Goal: Information Seeking & Learning: Learn about a topic

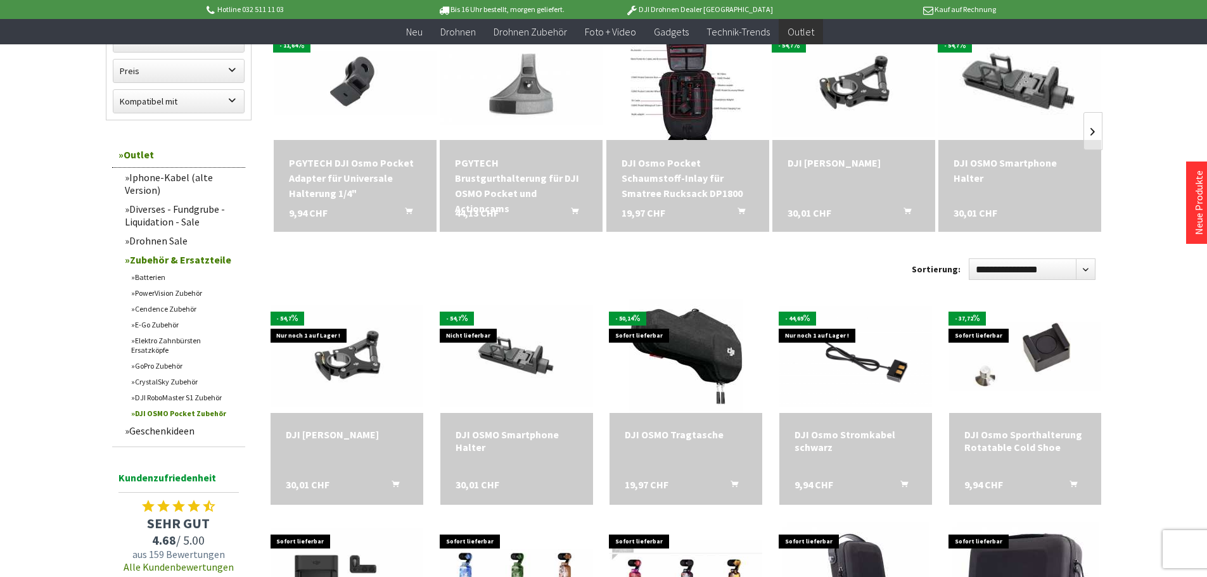
scroll to position [190, 0]
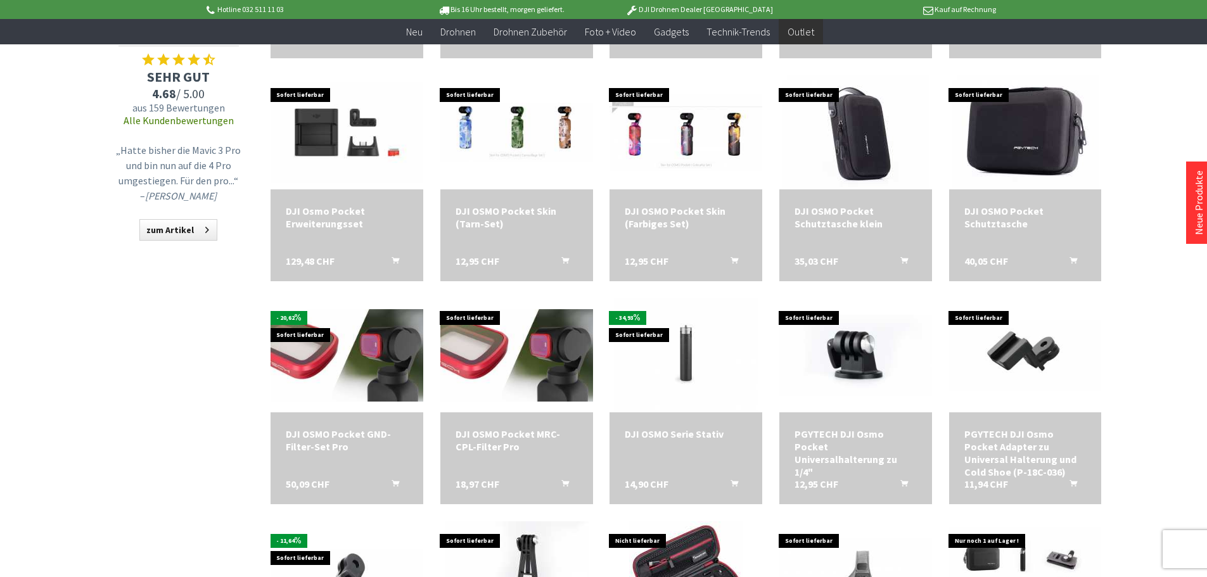
scroll to position [634, 0]
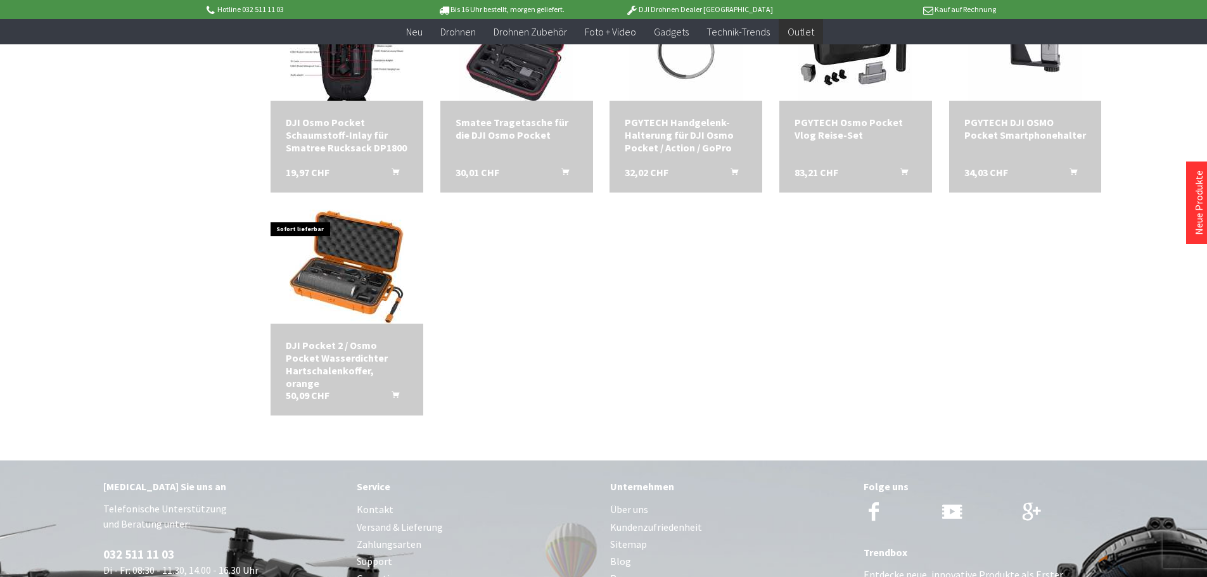
scroll to position [1394, 0]
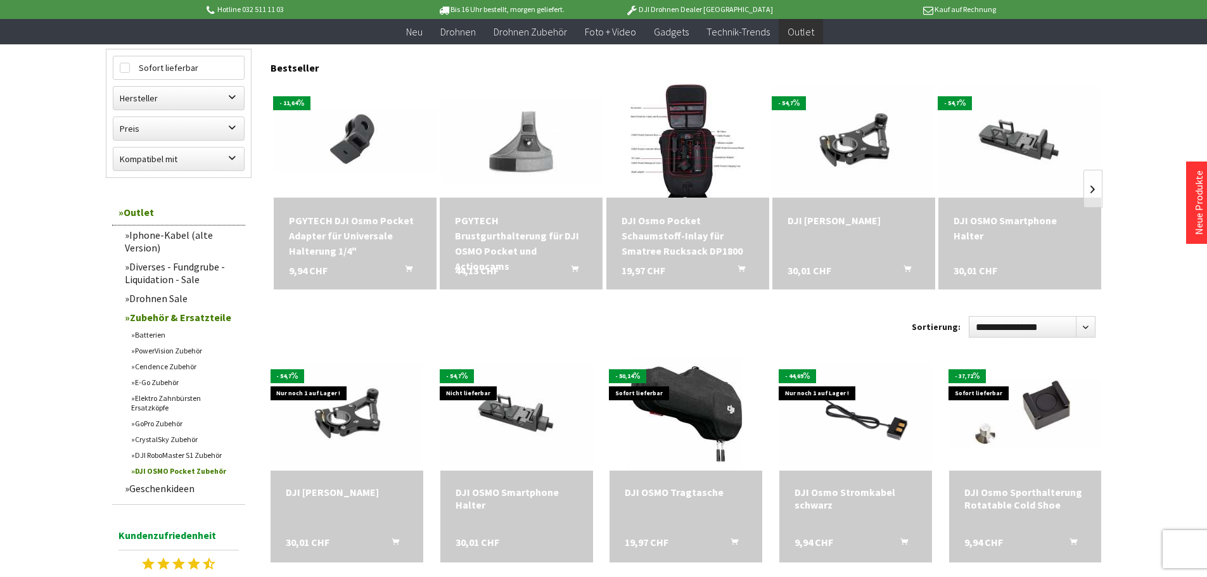
scroll to position [190, 0]
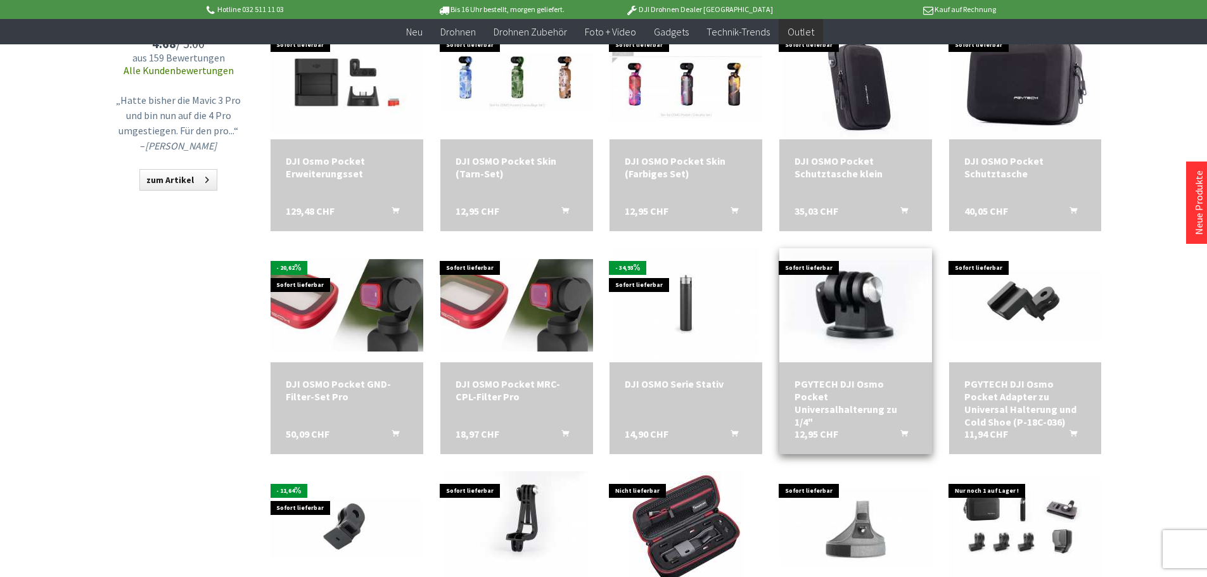
scroll to position [697, 0]
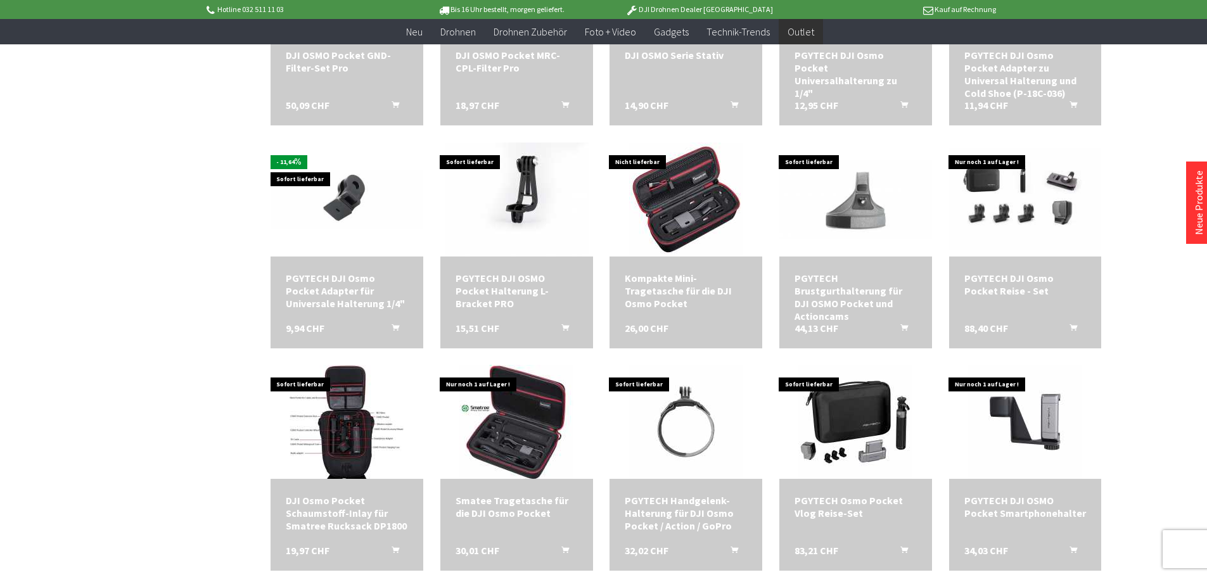
scroll to position [1014, 0]
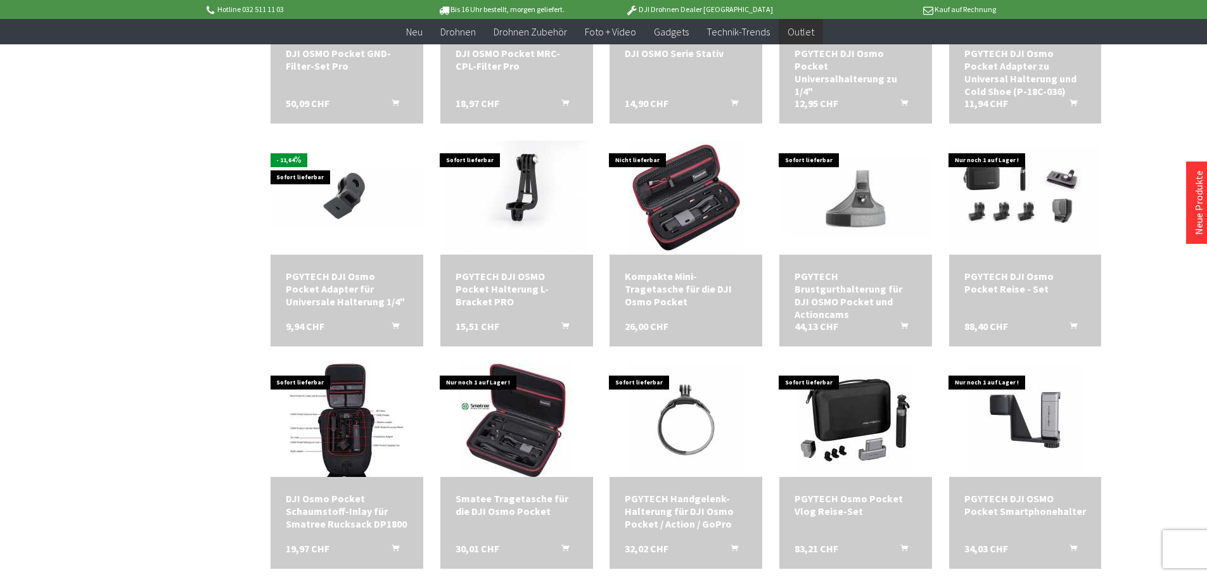
scroll to position [791, 0]
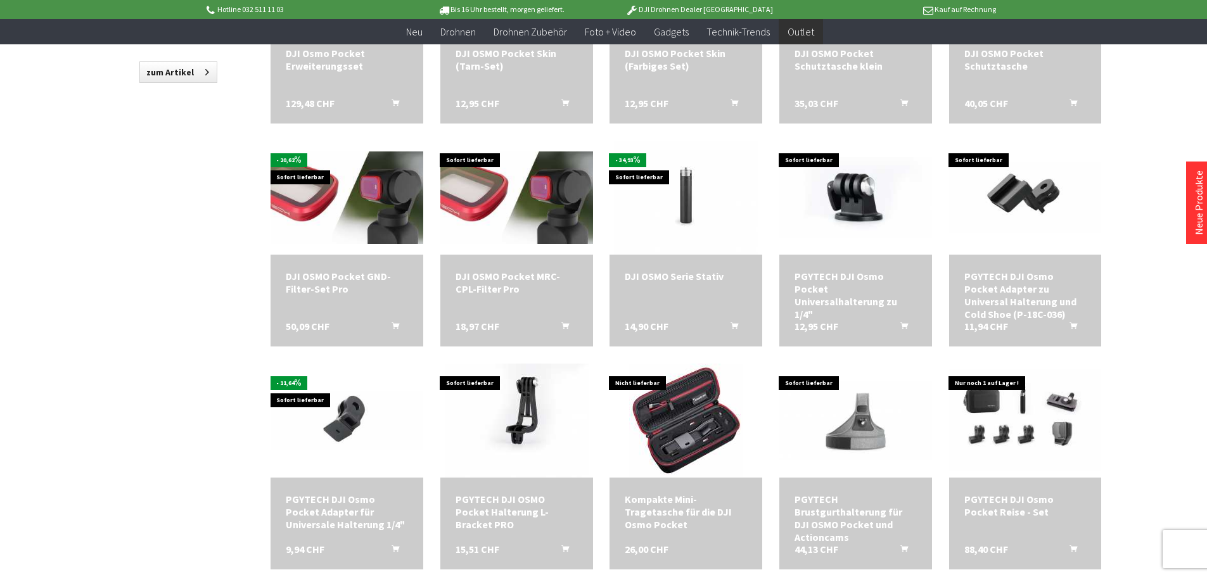
scroll to position [343, 0]
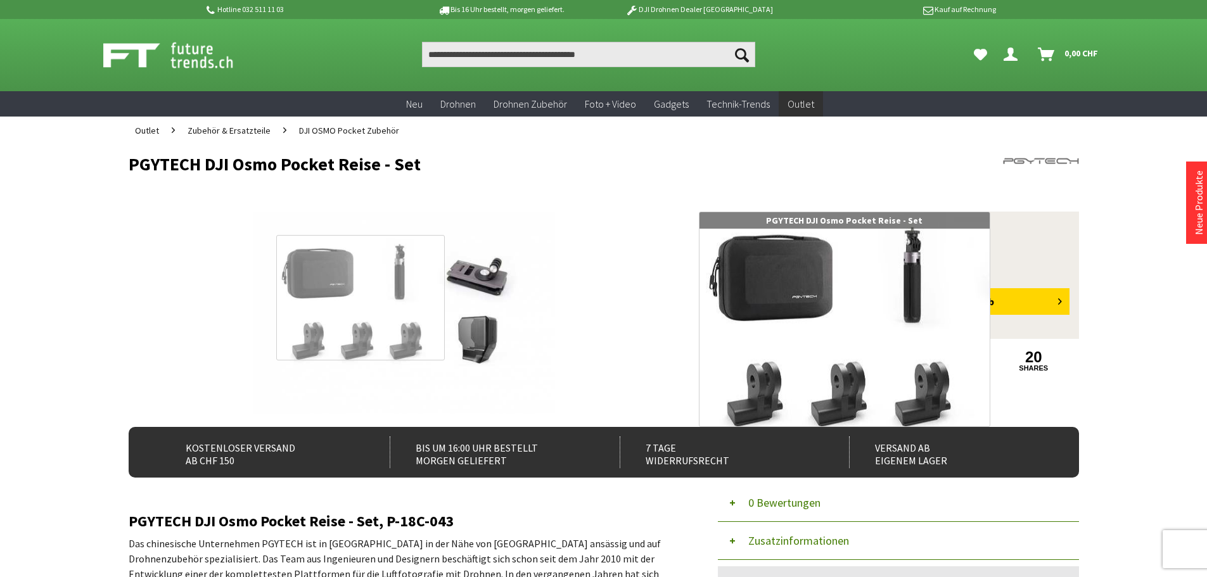
click at [359, 298] on div at bounding box center [360, 297] width 169 height 125
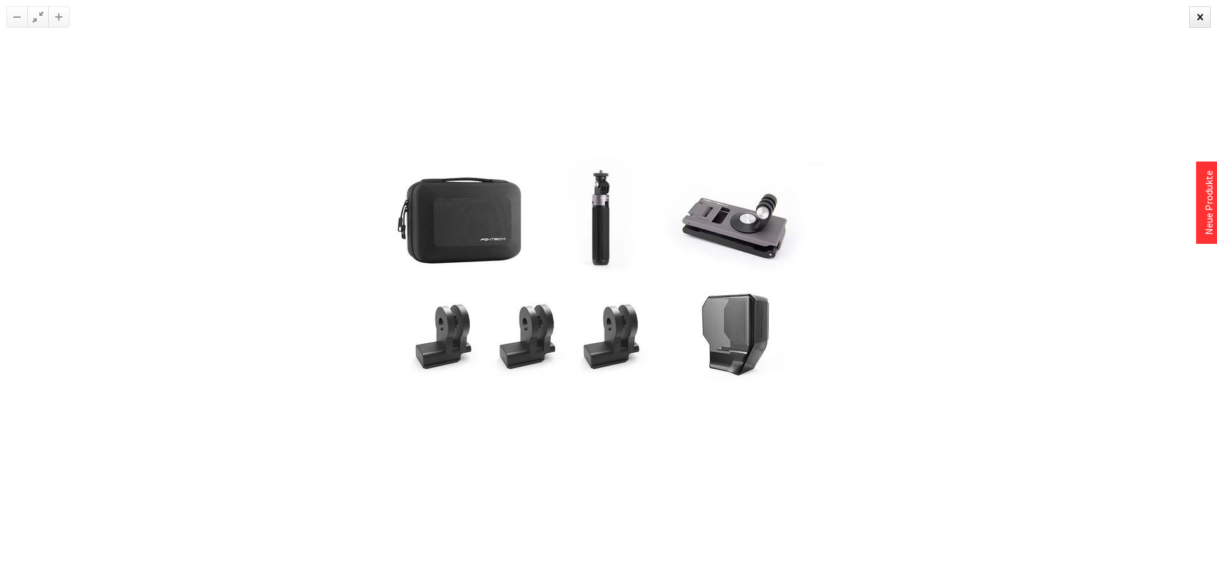
click at [705, 251] on img at bounding box center [609, 288] width 520 height 349
click at [1193, 24] on div at bounding box center [1200, 17] width 22 height 22
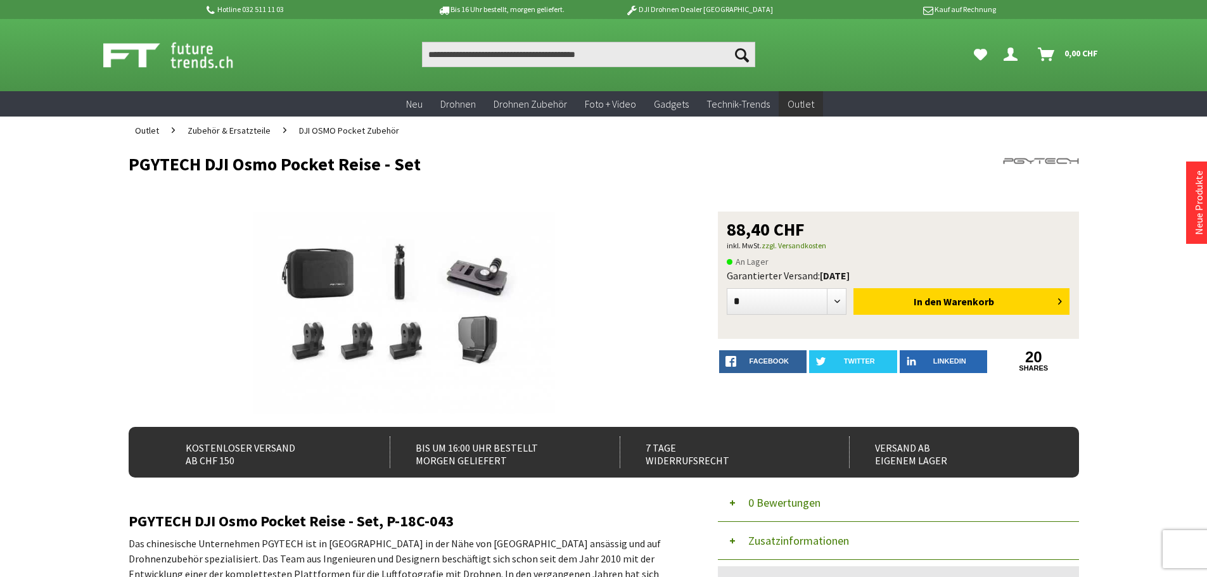
click at [350, 132] on span "DJI OSMO Pocket Zubehör" at bounding box center [349, 130] width 100 height 11
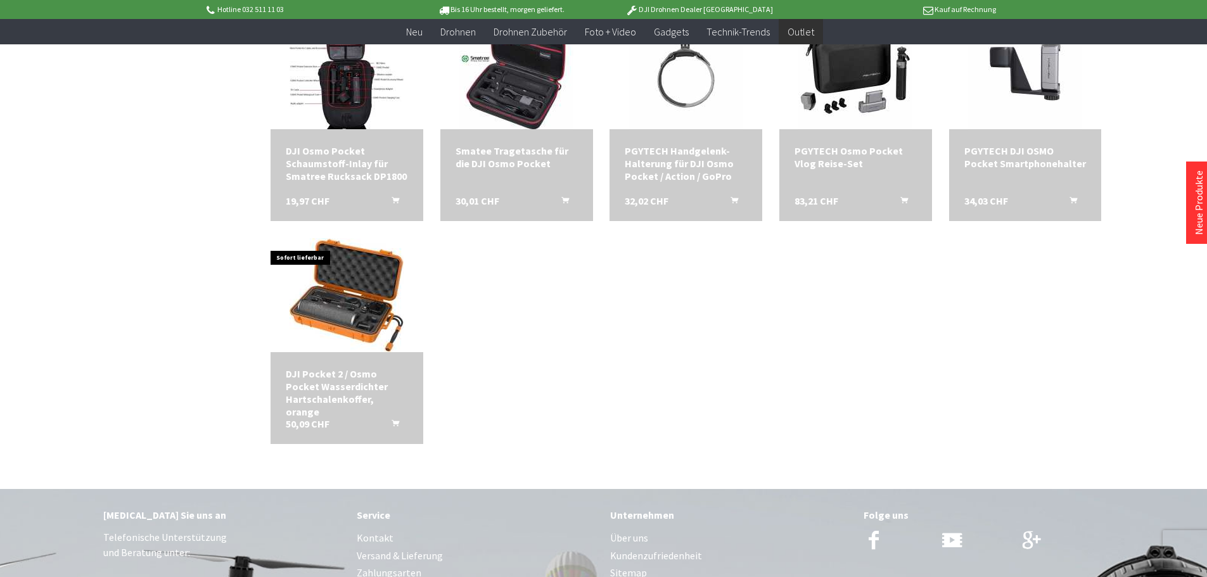
scroll to position [1394, 0]
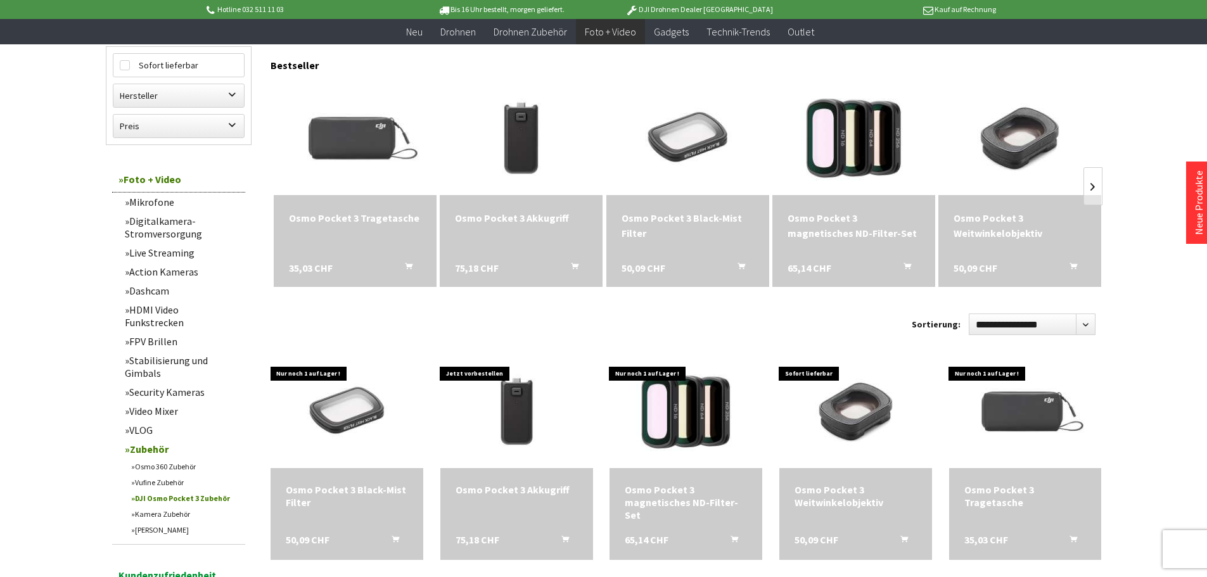
scroll to position [96, 0]
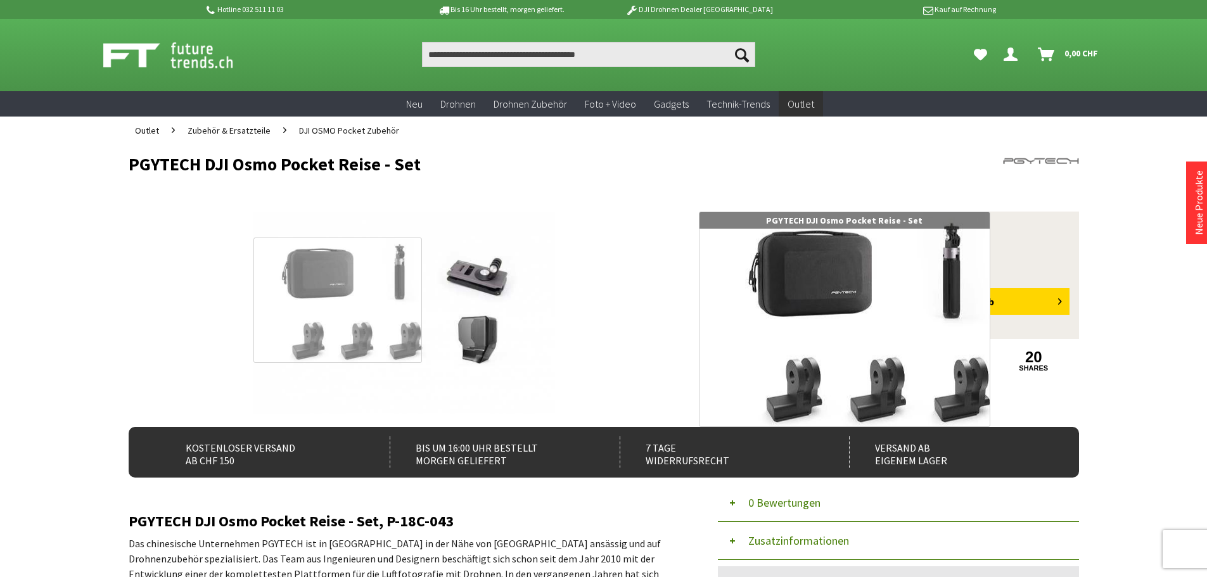
click at [328, 300] on div at bounding box center [337, 300] width 169 height 125
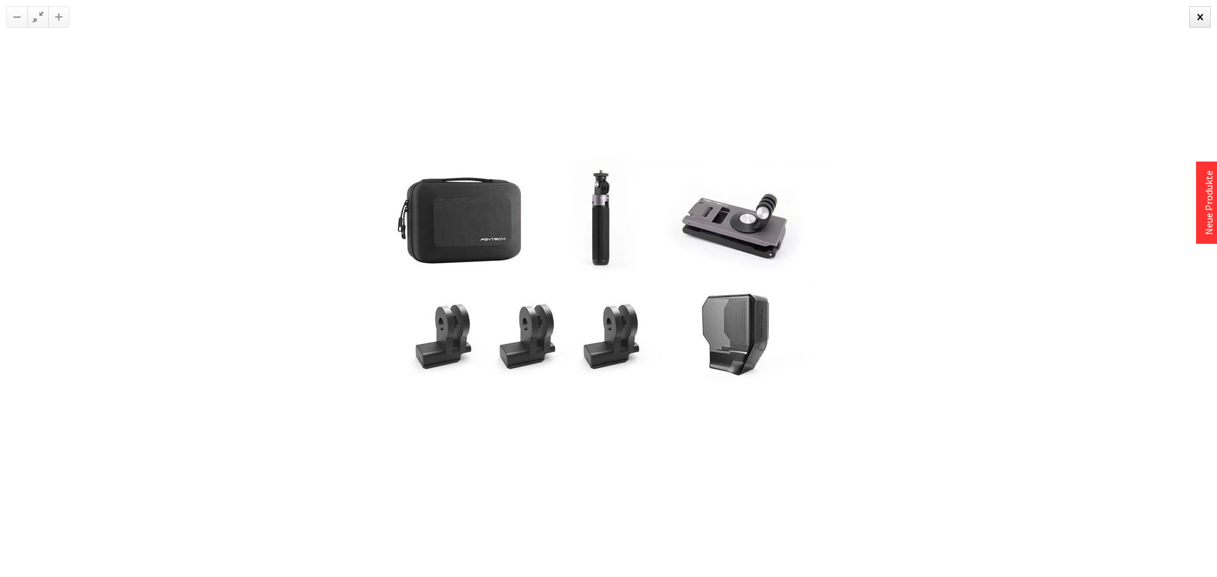
click at [663, 268] on img at bounding box center [609, 288] width 520 height 349
click at [1200, 19] on div at bounding box center [1200, 17] width 22 height 22
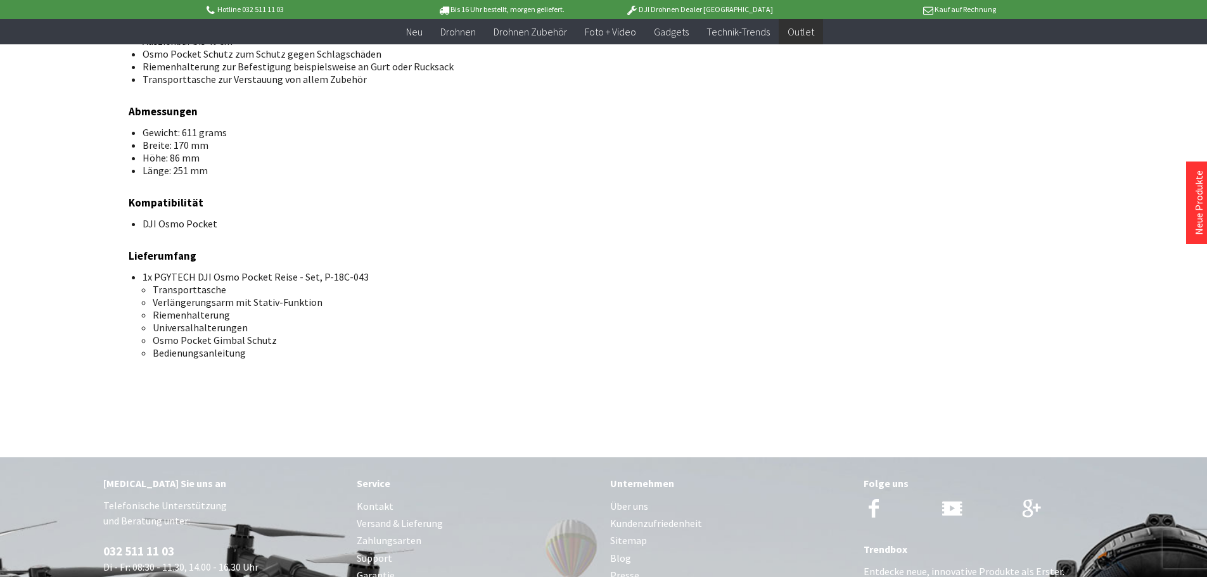
scroll to position [760, 0]
